Goal: Transaction & Acquisition: Purchase product/service

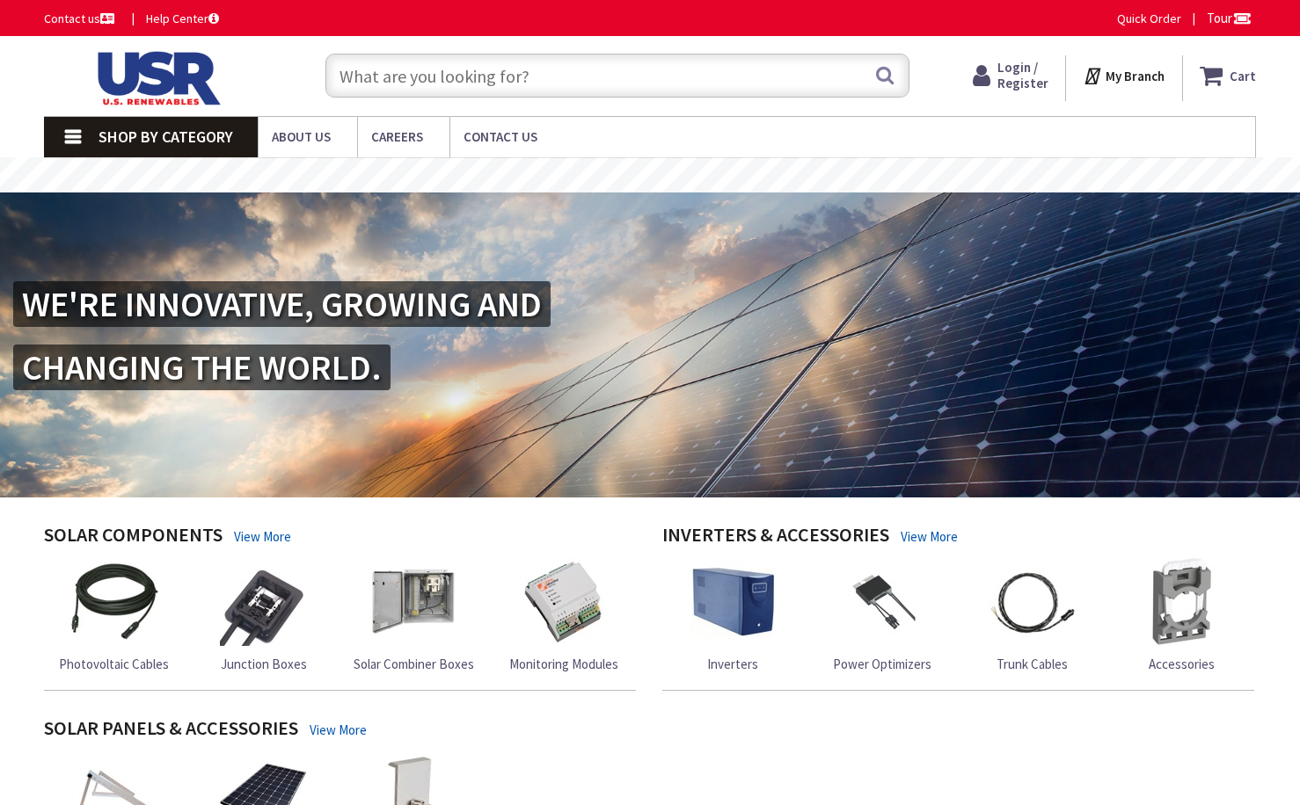
click at [548, 72] on input "text" at bounding box center [617, 76] width 584 height 44
type input "[STREET_ADDRESS]"
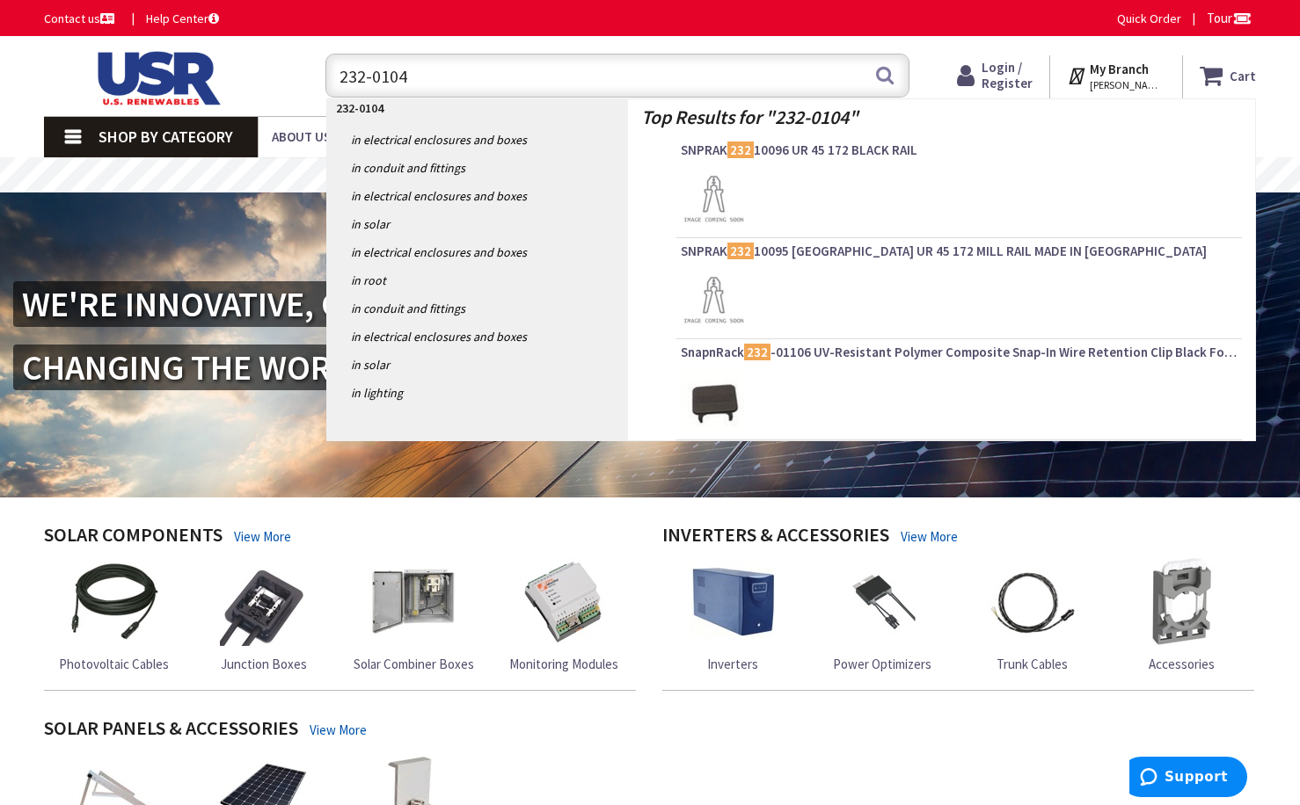
type input "232-01043"
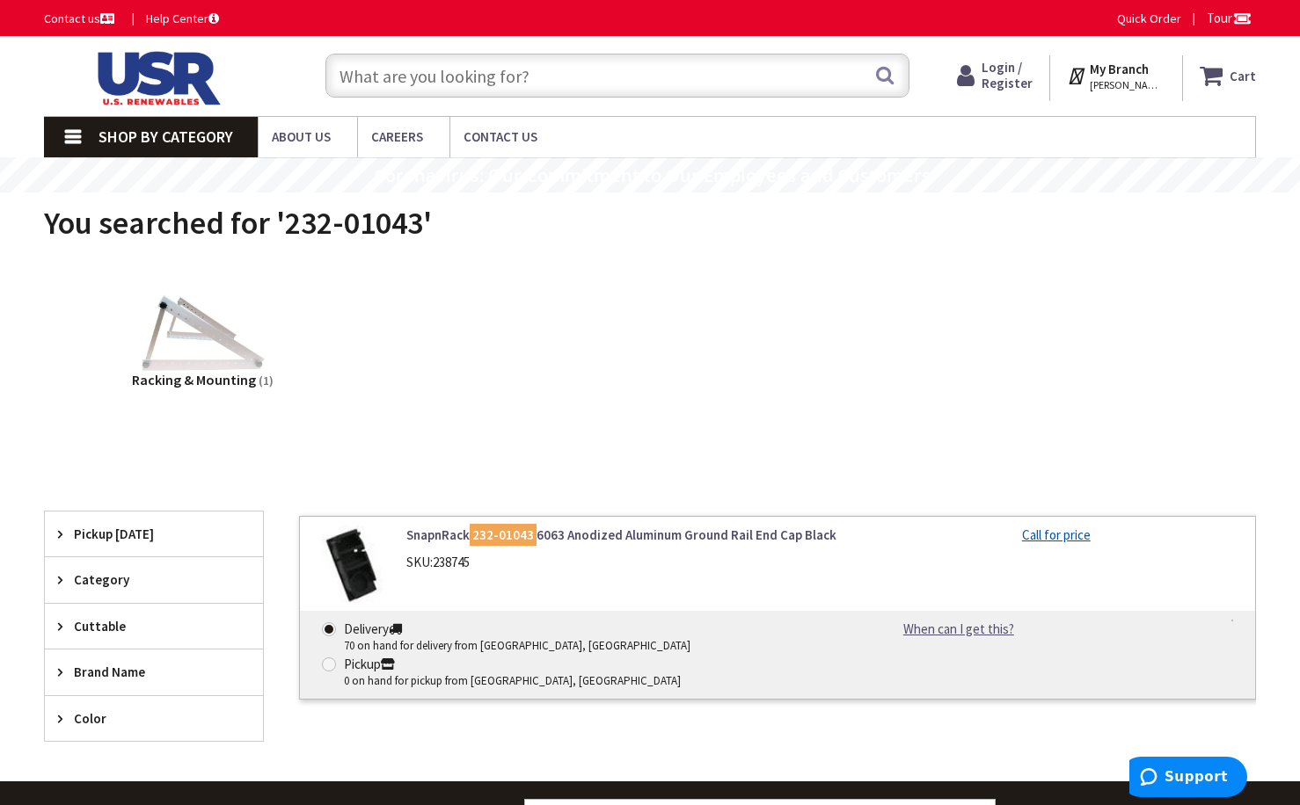
click at [660, 539] on link "SnapnRack 232-01043 6063 Anodized Aluminum Ground Rail End Cap Black" at bounding box center [625, 535] width 438 height 18
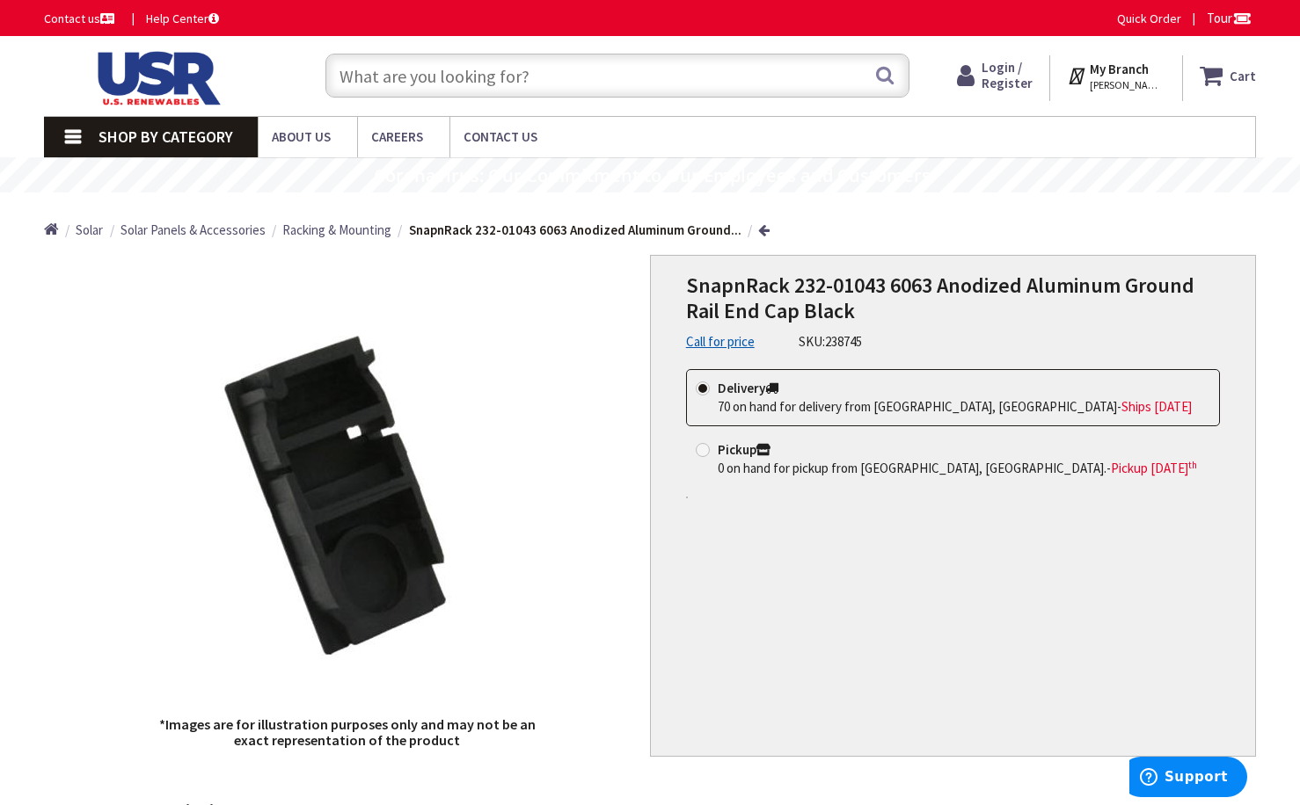
click at [833, 623] on div "SnapnRack 232-01043 6063 Anodized Aluminum Ground Rail End Cap Black Call for p…" at bounding box center [953, 506] width 606 height 503
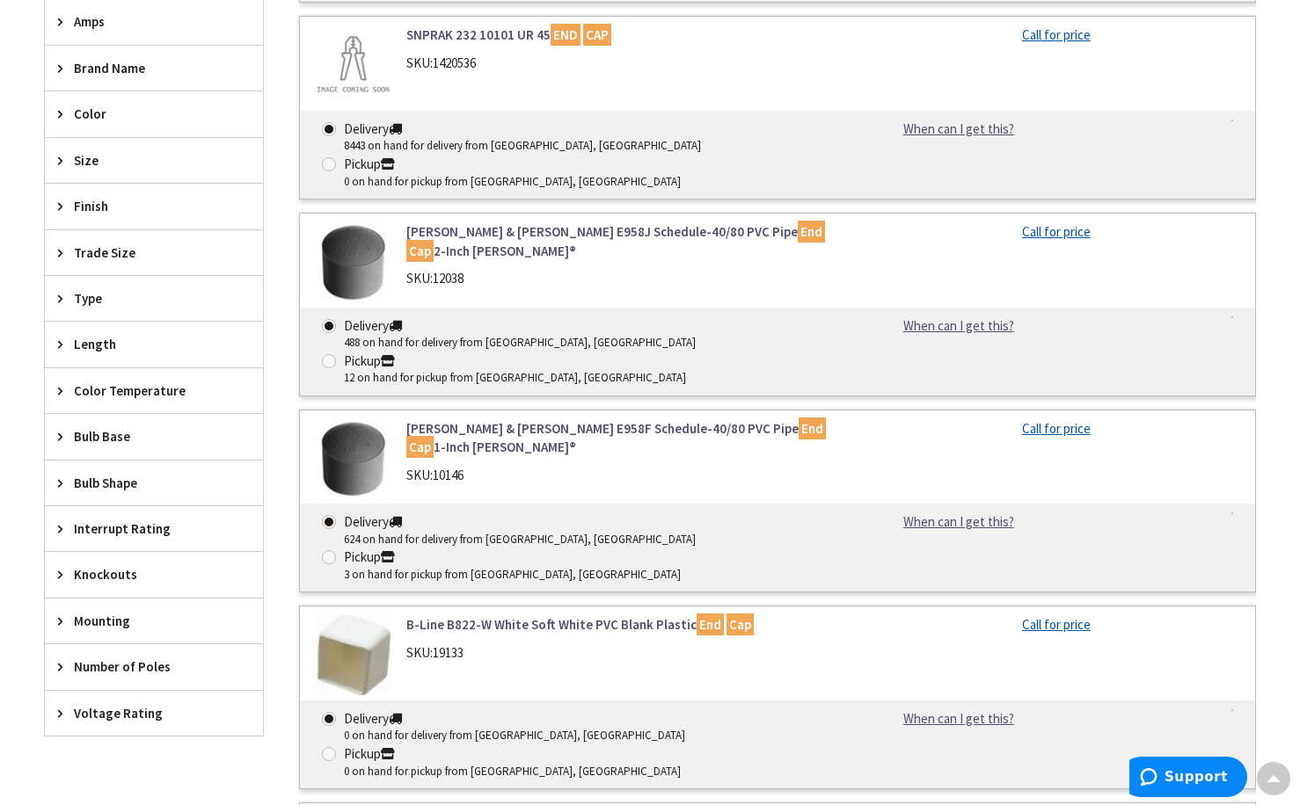
scroll to position [335, 0]
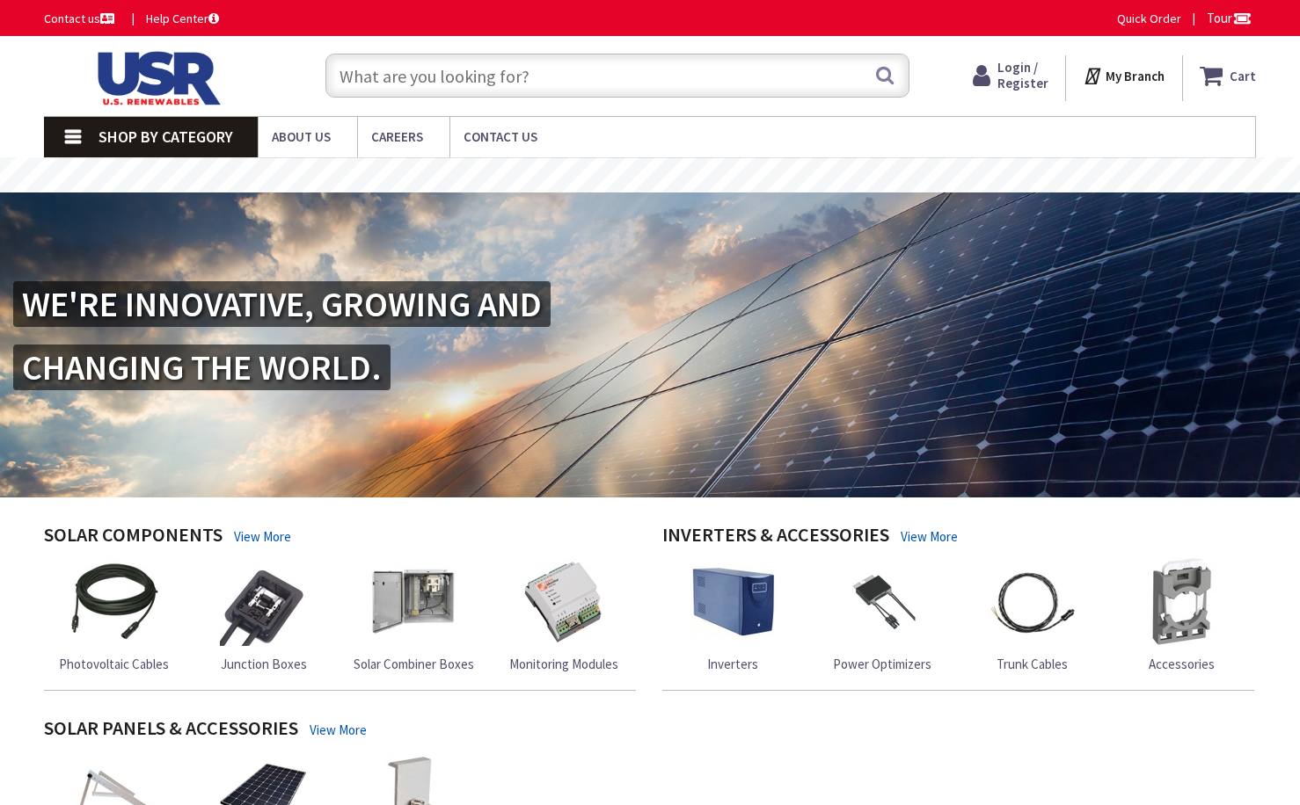
click at [457, 76] on input "text" at bounding box center [617, 76] width 584 height 44
type input "[STREET_ADDRESS]"
paste input "EZSLR JB-F.200"
type input "EZSLR JB-F.200"
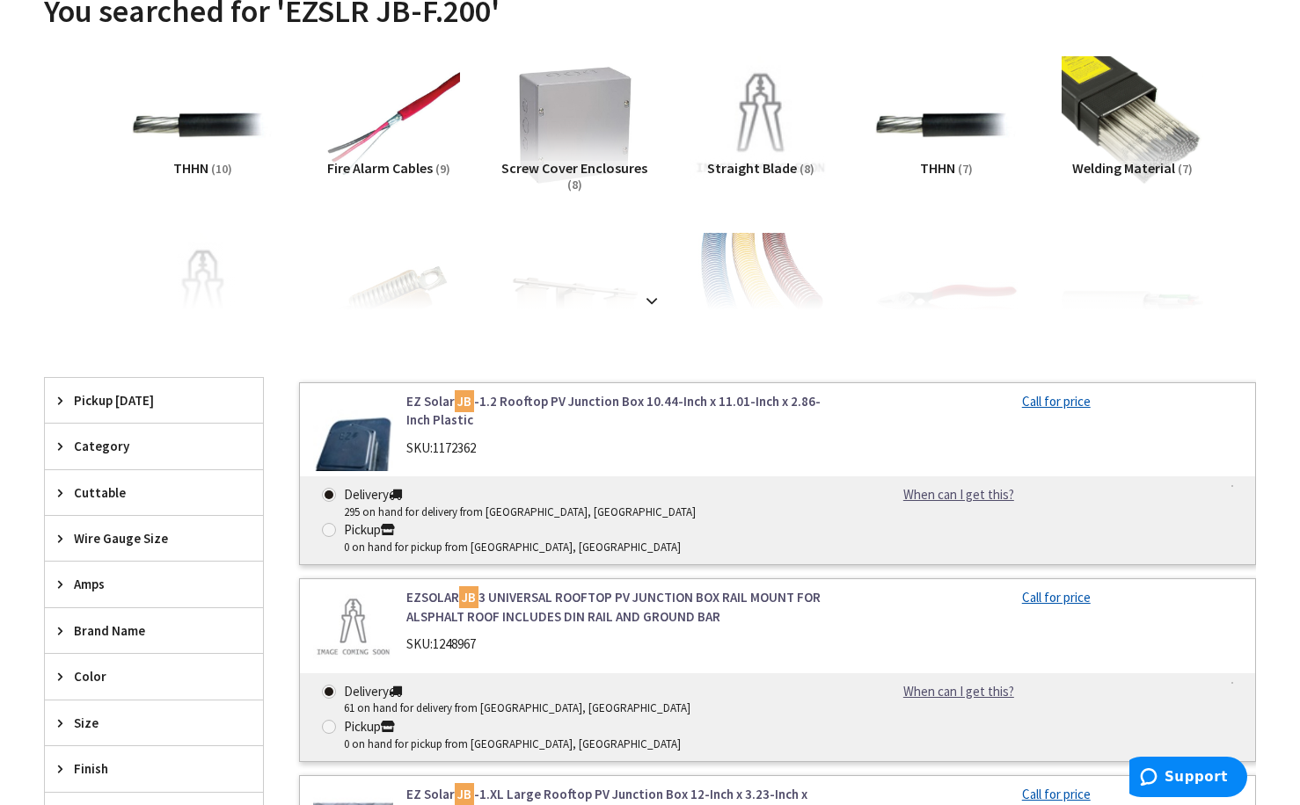
scroll to position [440, 0]
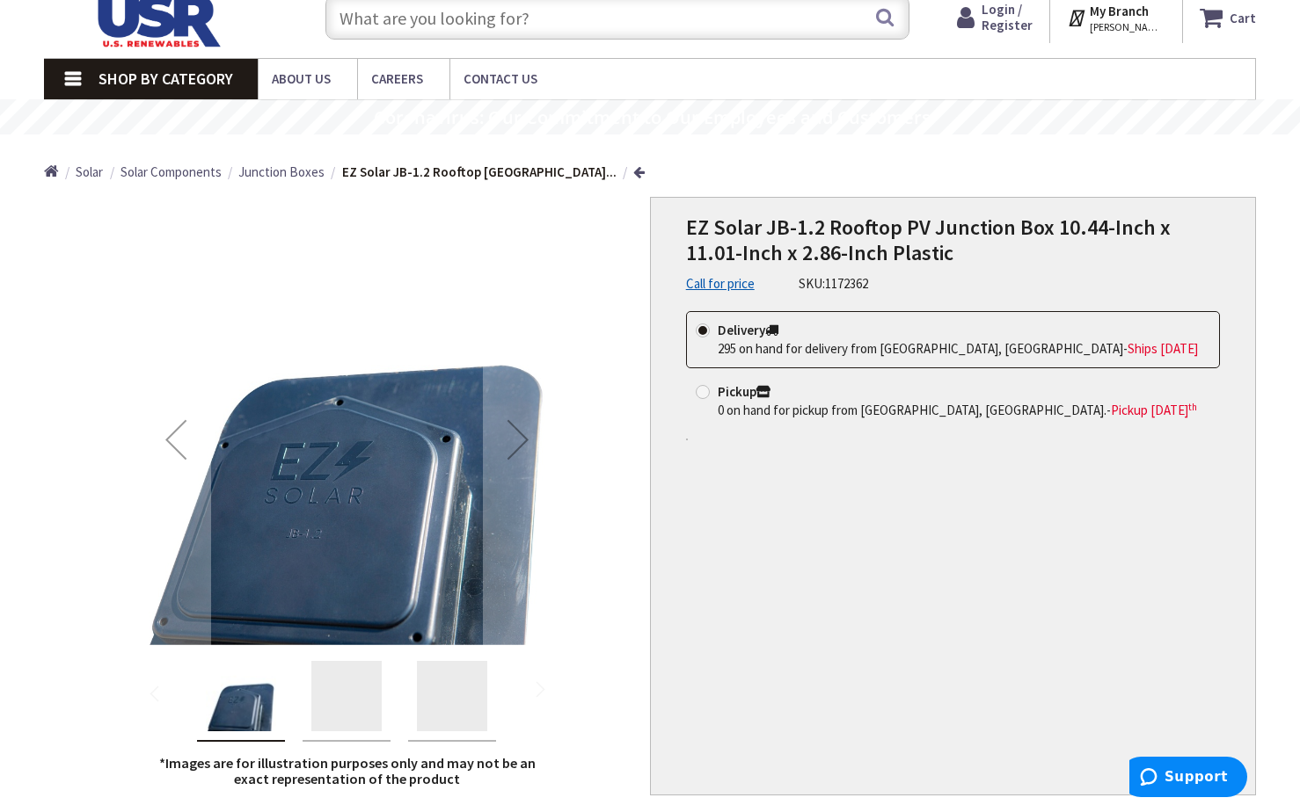
scroll to position [88, 0]
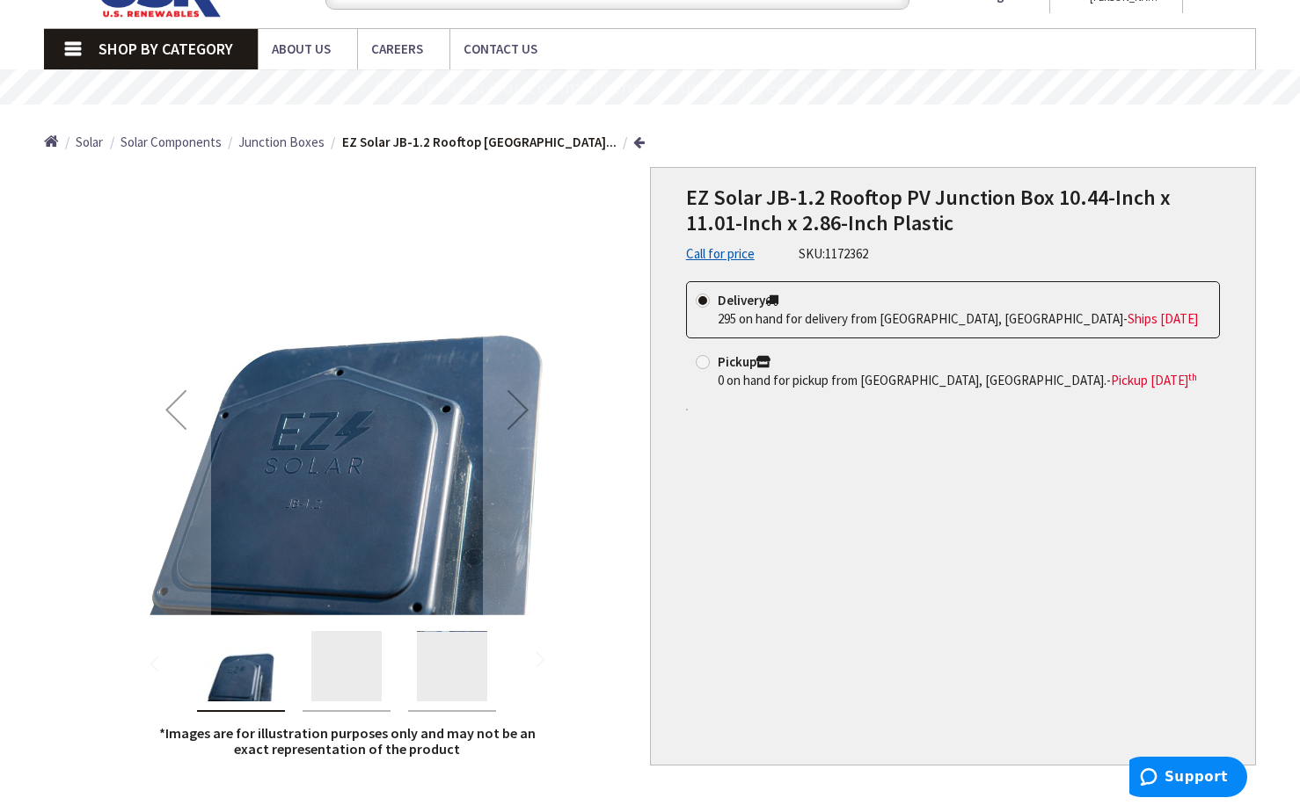
click at [357, 668] on img "EZ Solar JB-1.2 Rooftop PV Junction Box 10.44-Inch x 11.01-Inch x 2.86-Inch Pla…" at bounding box center [346, 666] width 70 height 70
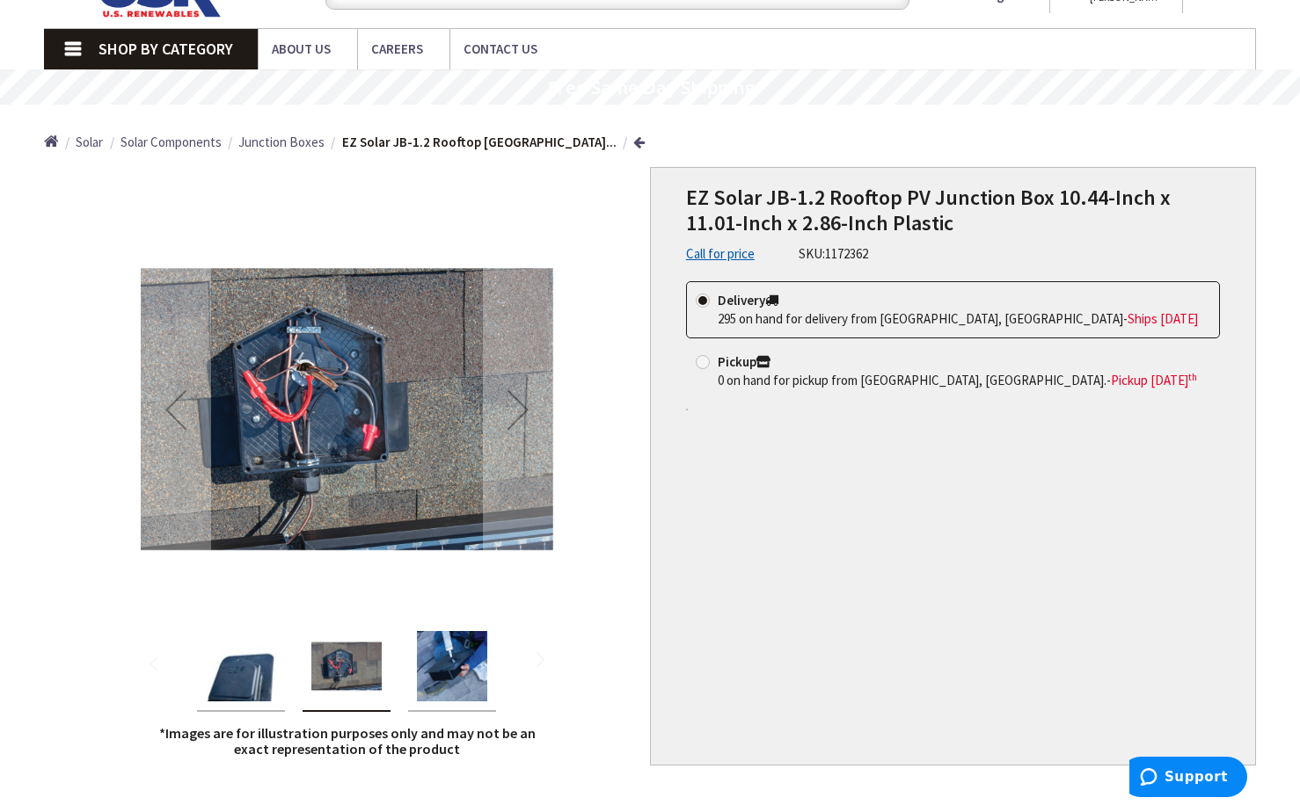
click at [443, 667] on img "EZ Solar JB-1.2 Rooftop PV Junction Box 10.44-Inch x 11.01-Inch x 2.86-Inch Pla…" at bounding box center [452, 666] width 70 height 70
